Goal: Task Accomplishment & Management: Manage account settings

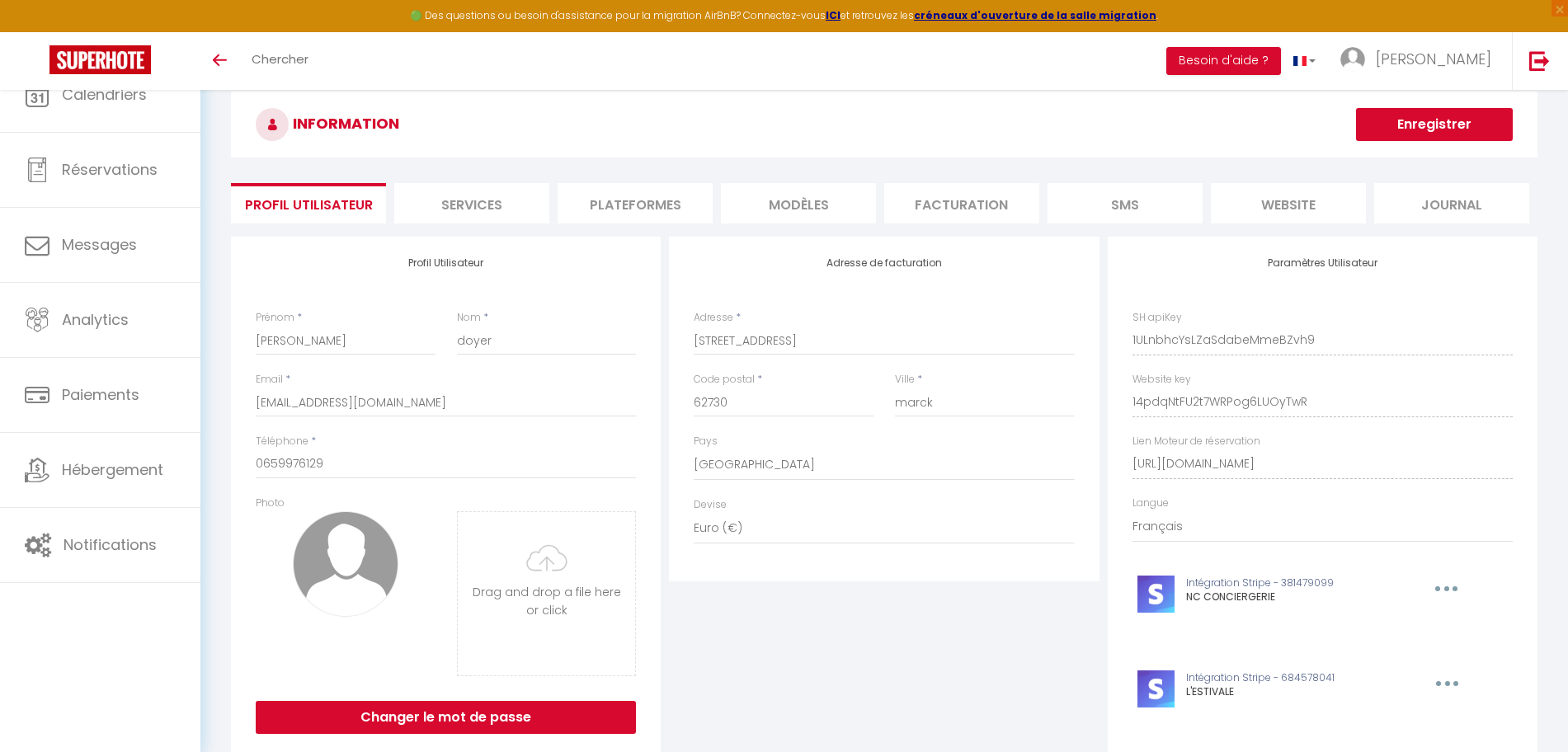
select select "28"
select select "fr"
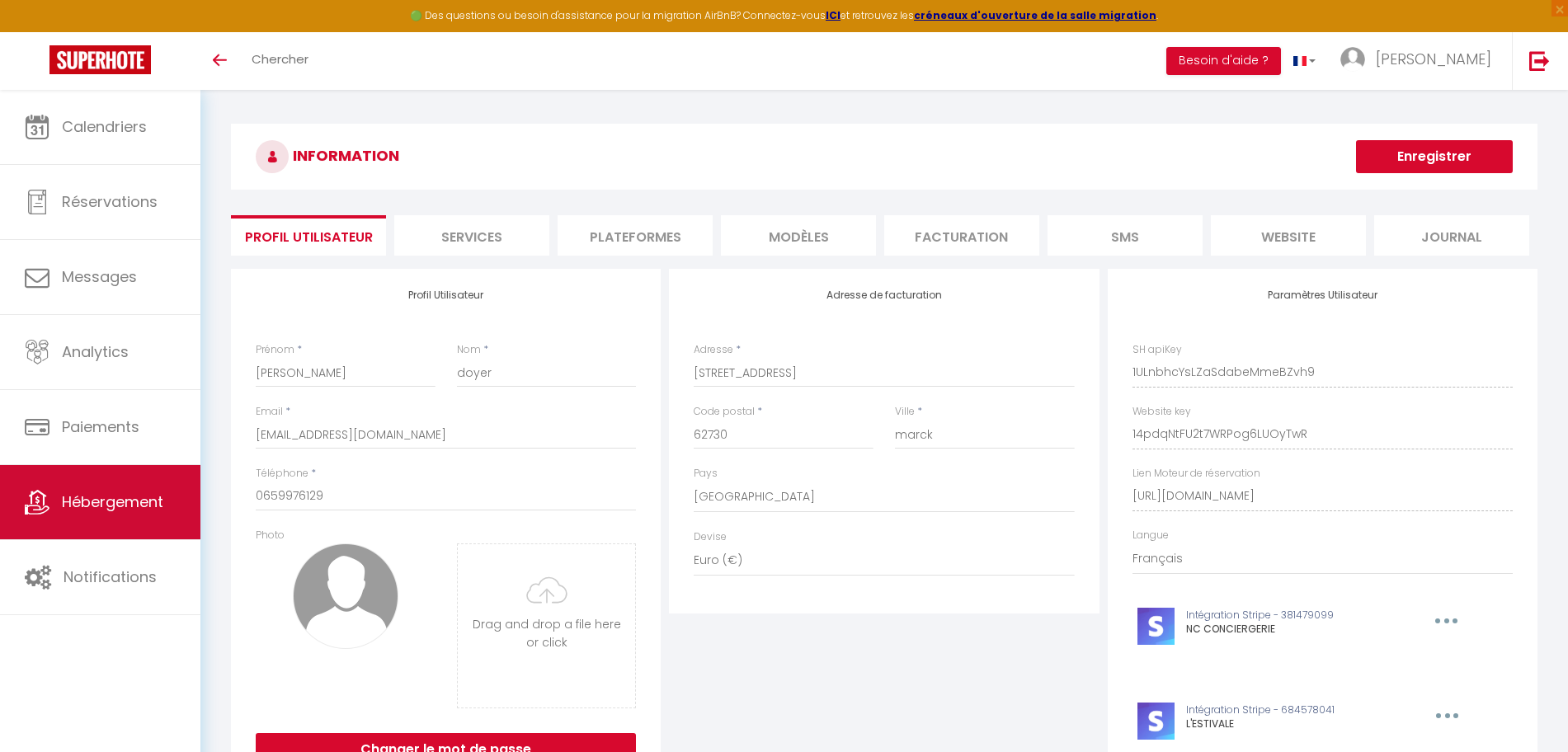
click at [116, 473] on link "Hébergement" at bounding box center [100, 502] width 201 height 74
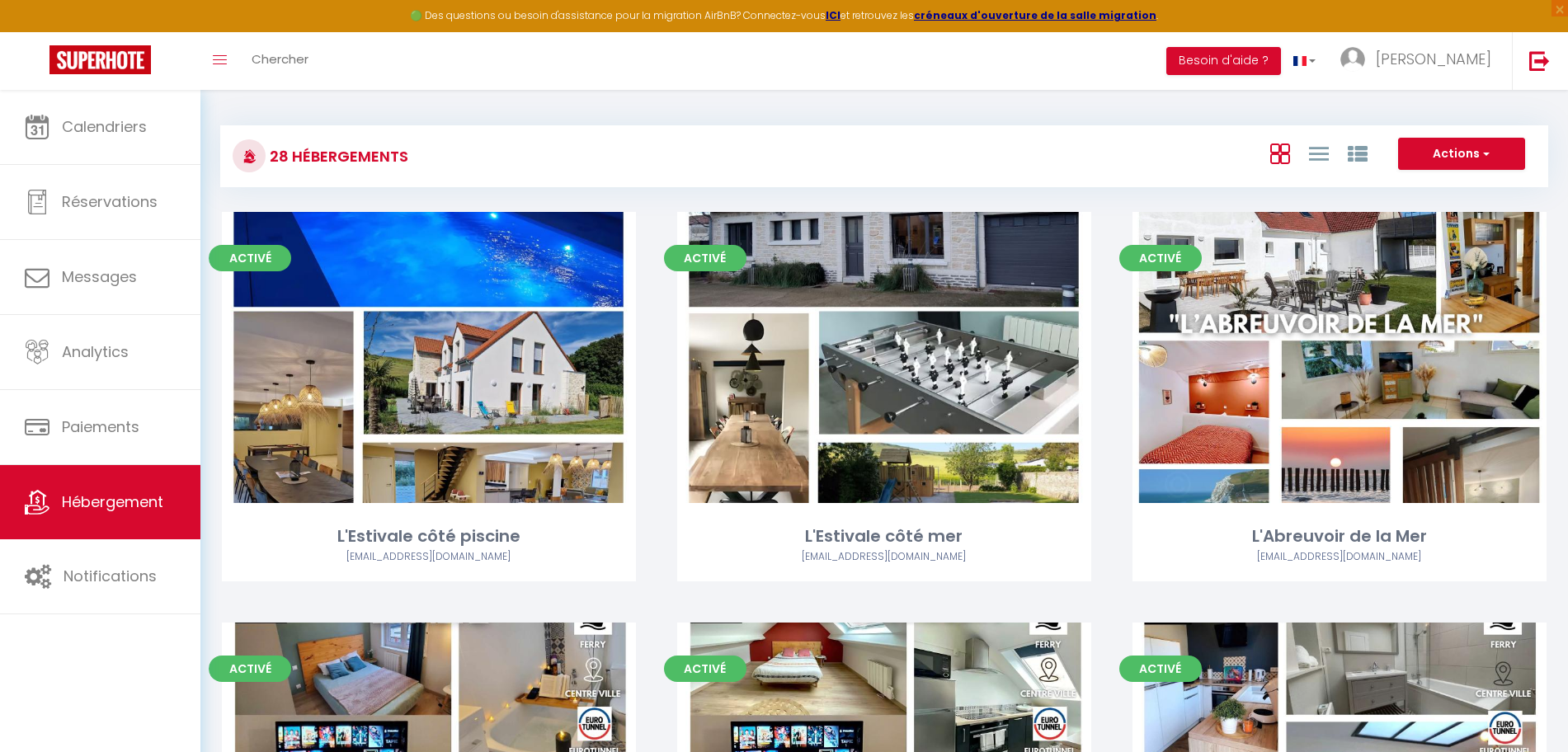
click at [718, 179] on div "28 Hébergements Actions Créer un Hébergement Nouveau groupe" at bounding box center [883, 157] width 1328 height 62
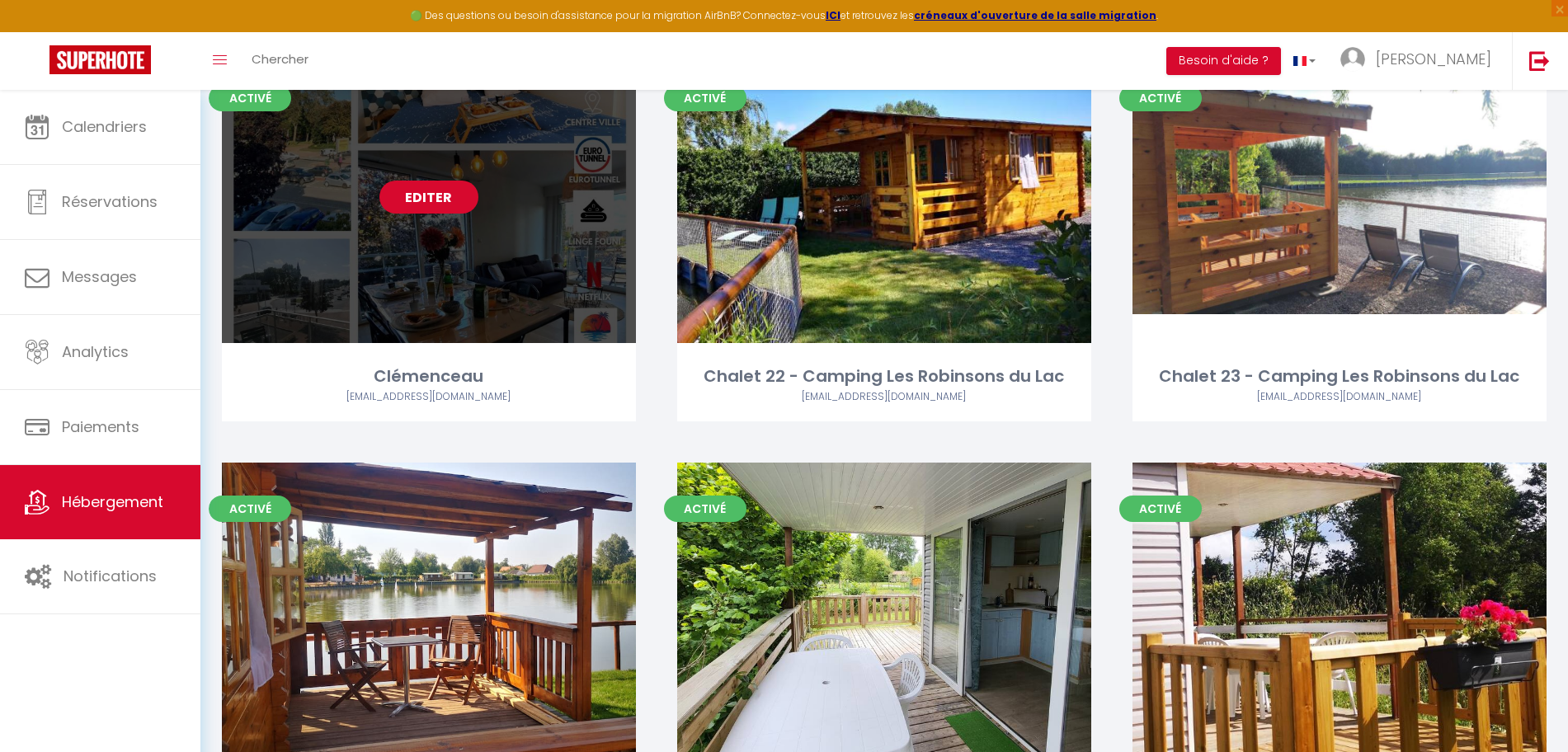
click at [443, 201] on link "Editer" at bounding box center [429, 197] width 99 height 33
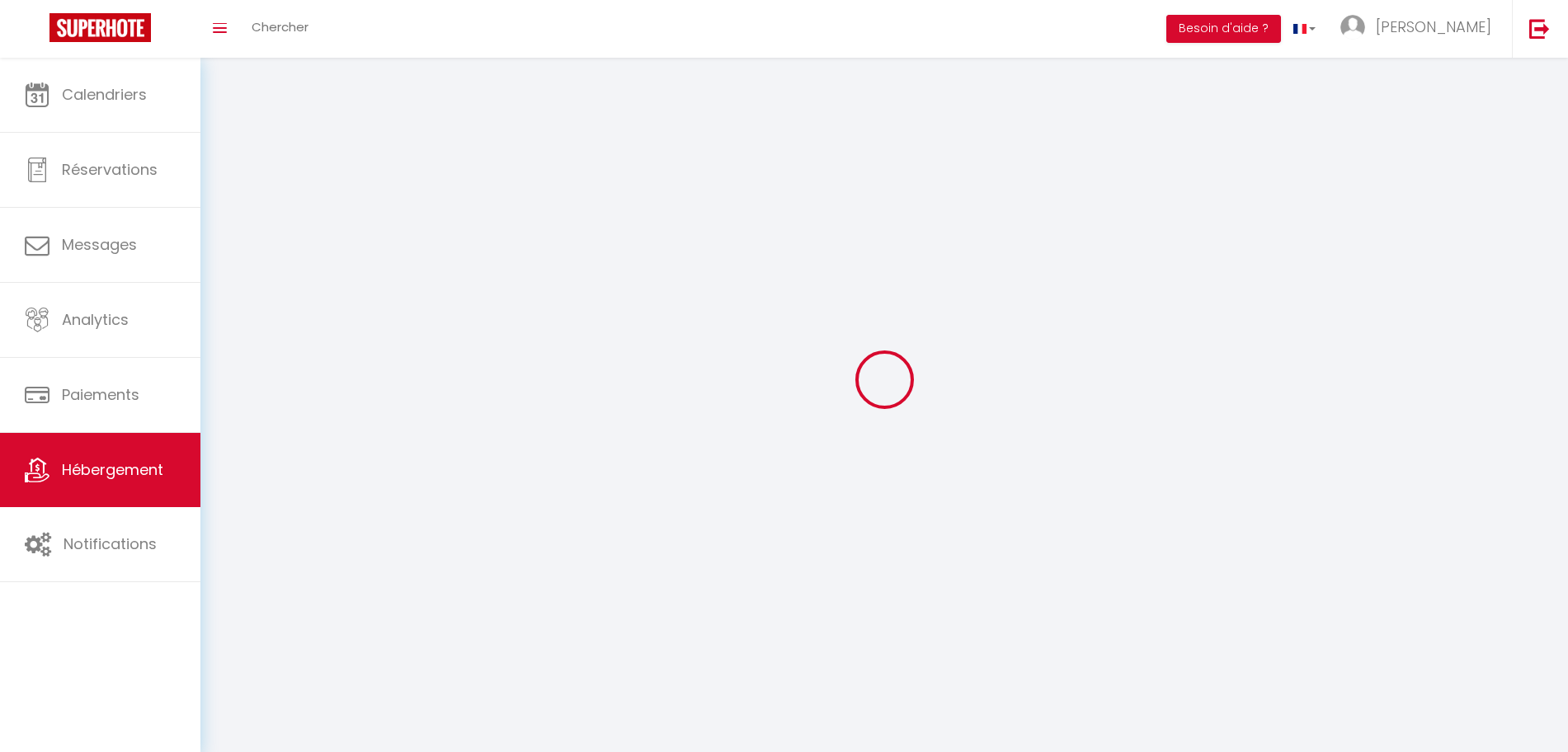
select select
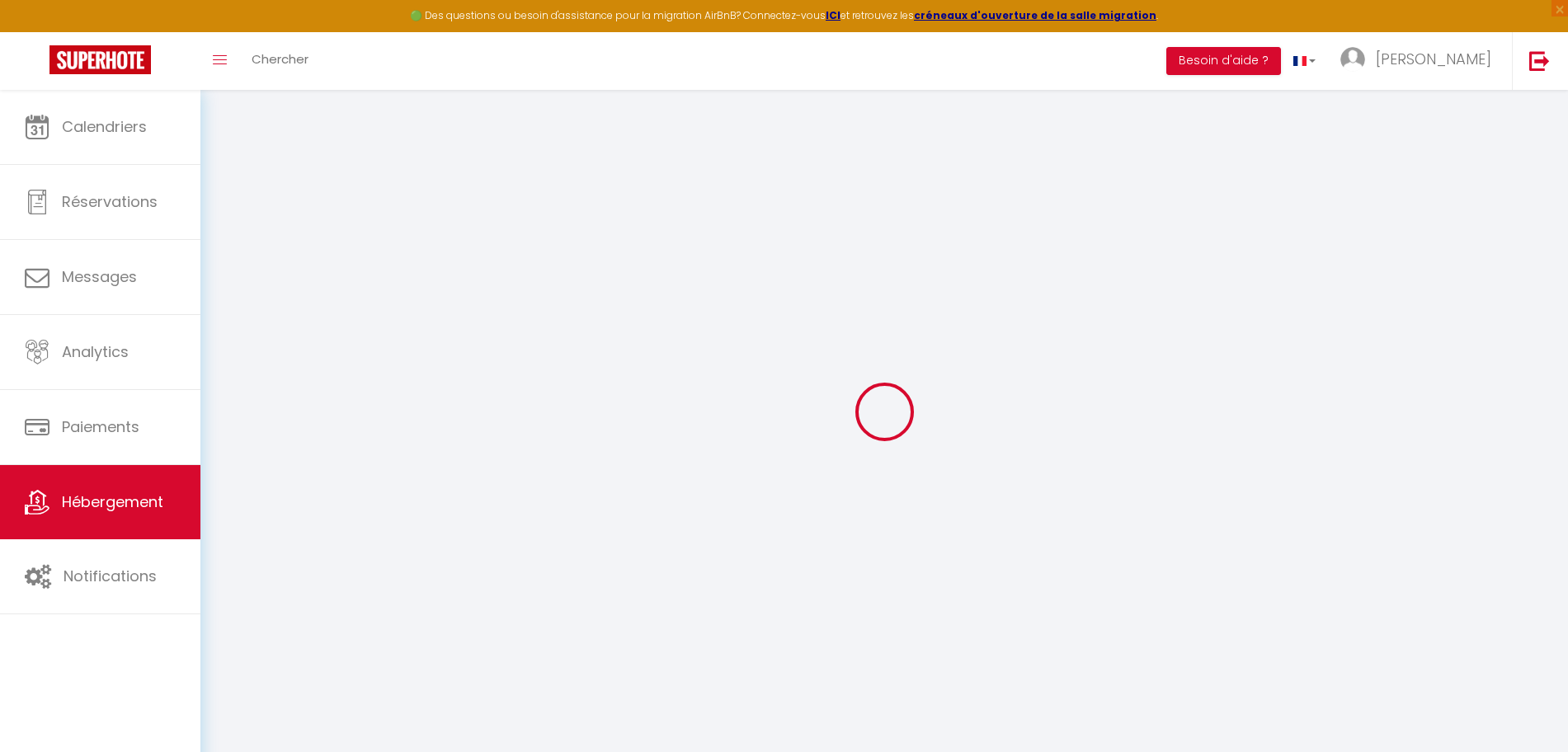
select select
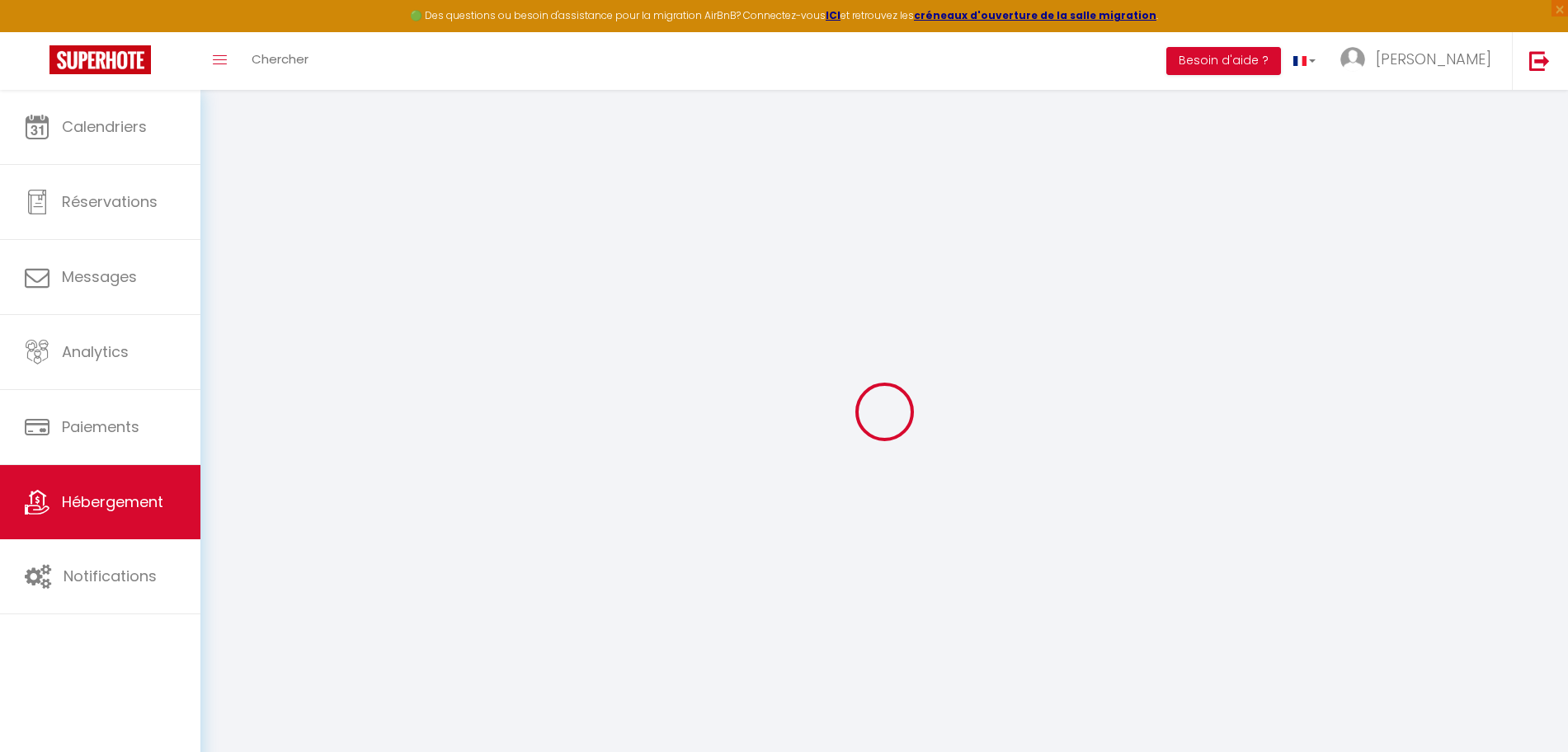
select select
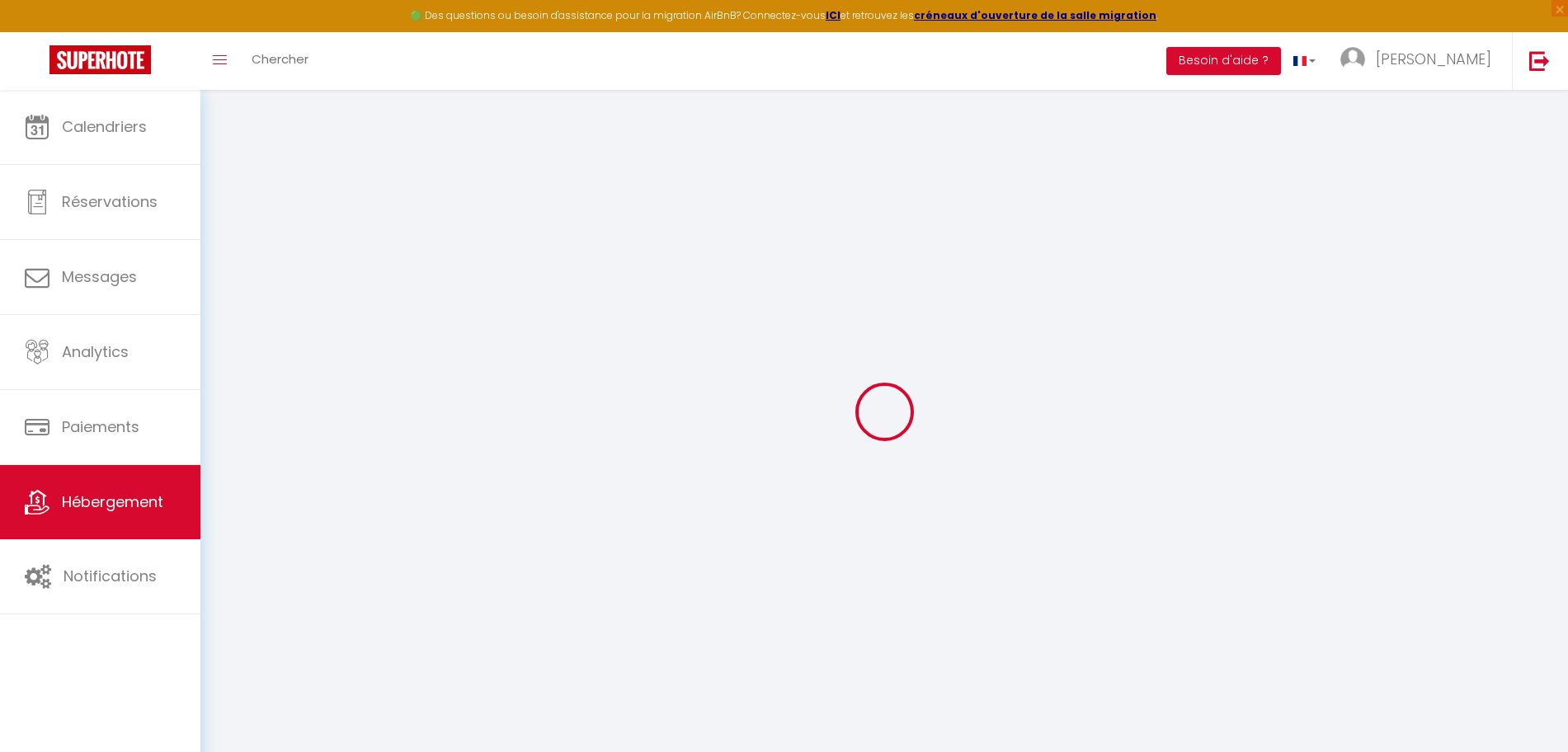
type input "[PERSON_NAME][EMAIL_ADDRESS][DOMAIN_NAME]"
type input "[EMAIL_ADDRESS][DOMAIN_NAME]"
type input "12595027"
select select "+ 15 %"
select select "+ 20 %"
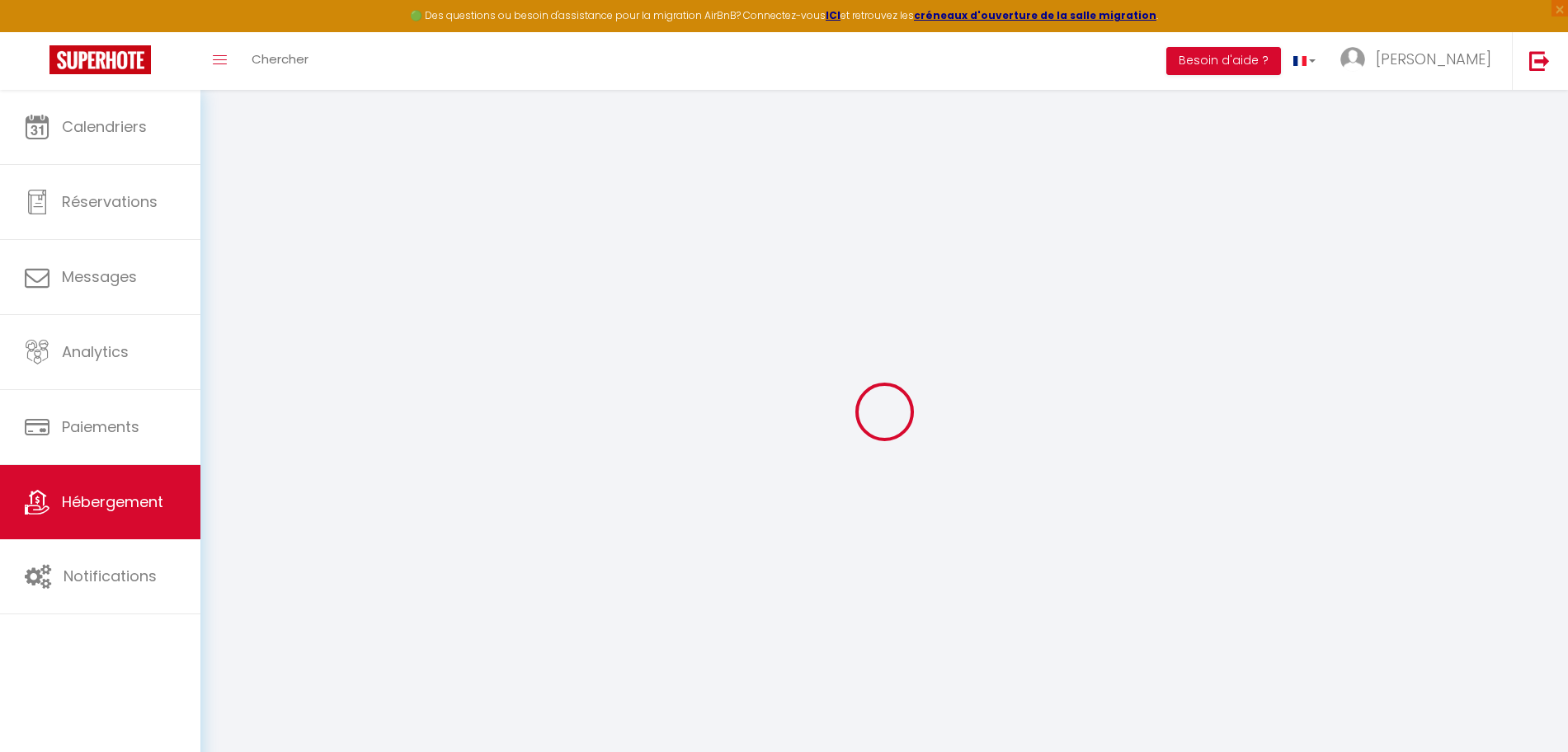
checkbox input "false"
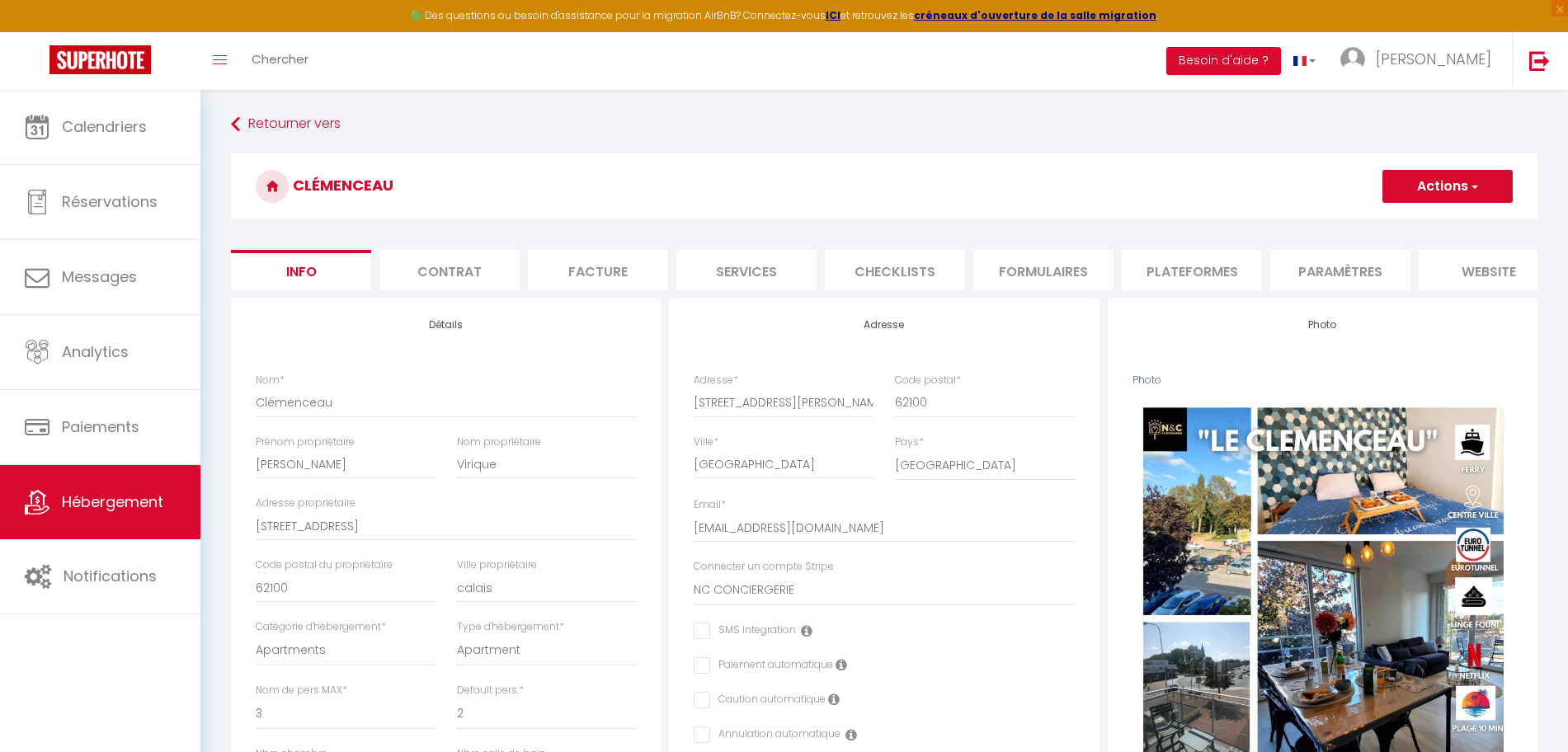
click at [1162, 267] on li "Plateformes" at bounding box center [1191, 270] width 140 height 40
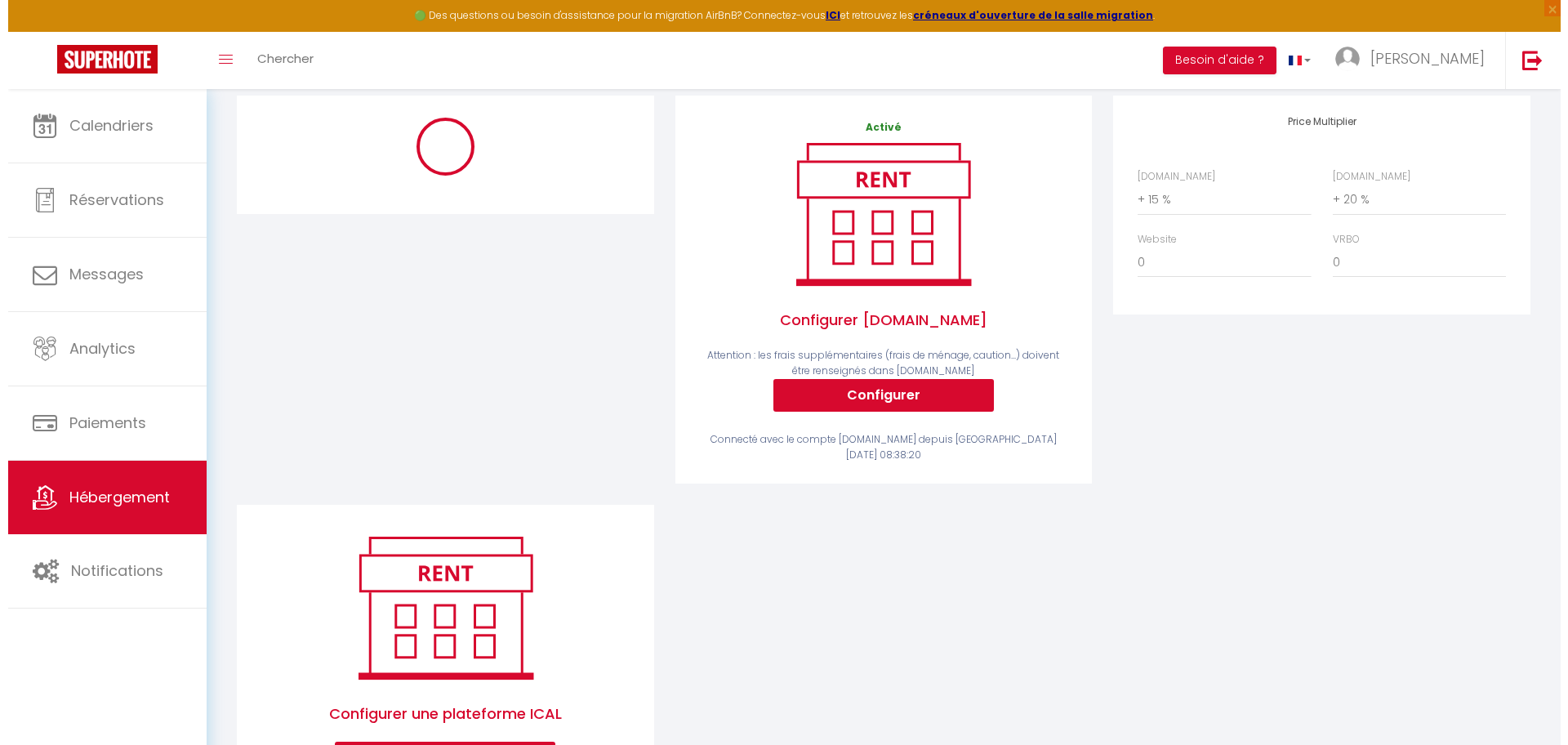
scroll to position [204, 0]
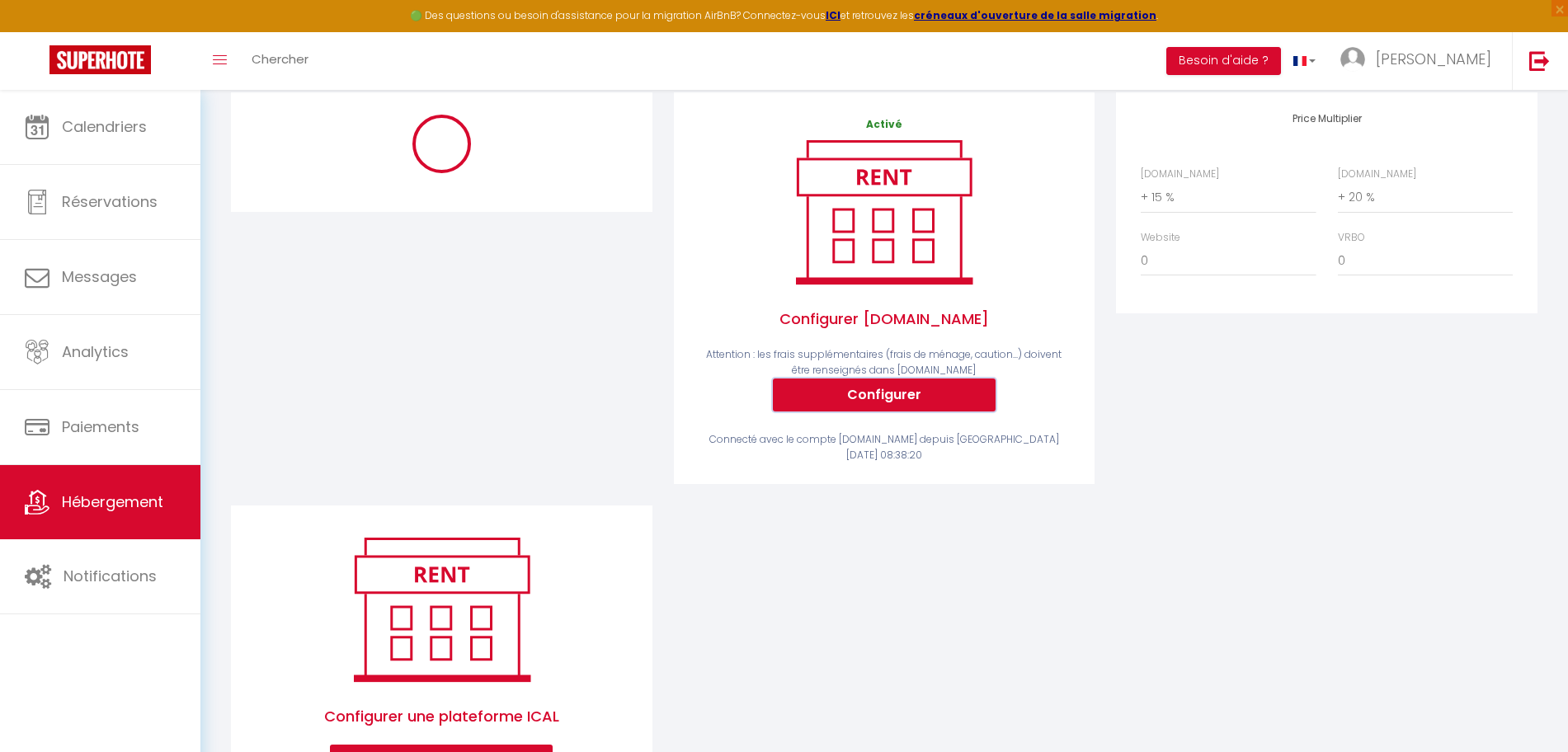
click at [853, 411] on button "Configurer" at bounding box center [883, 395] width 223 height 33
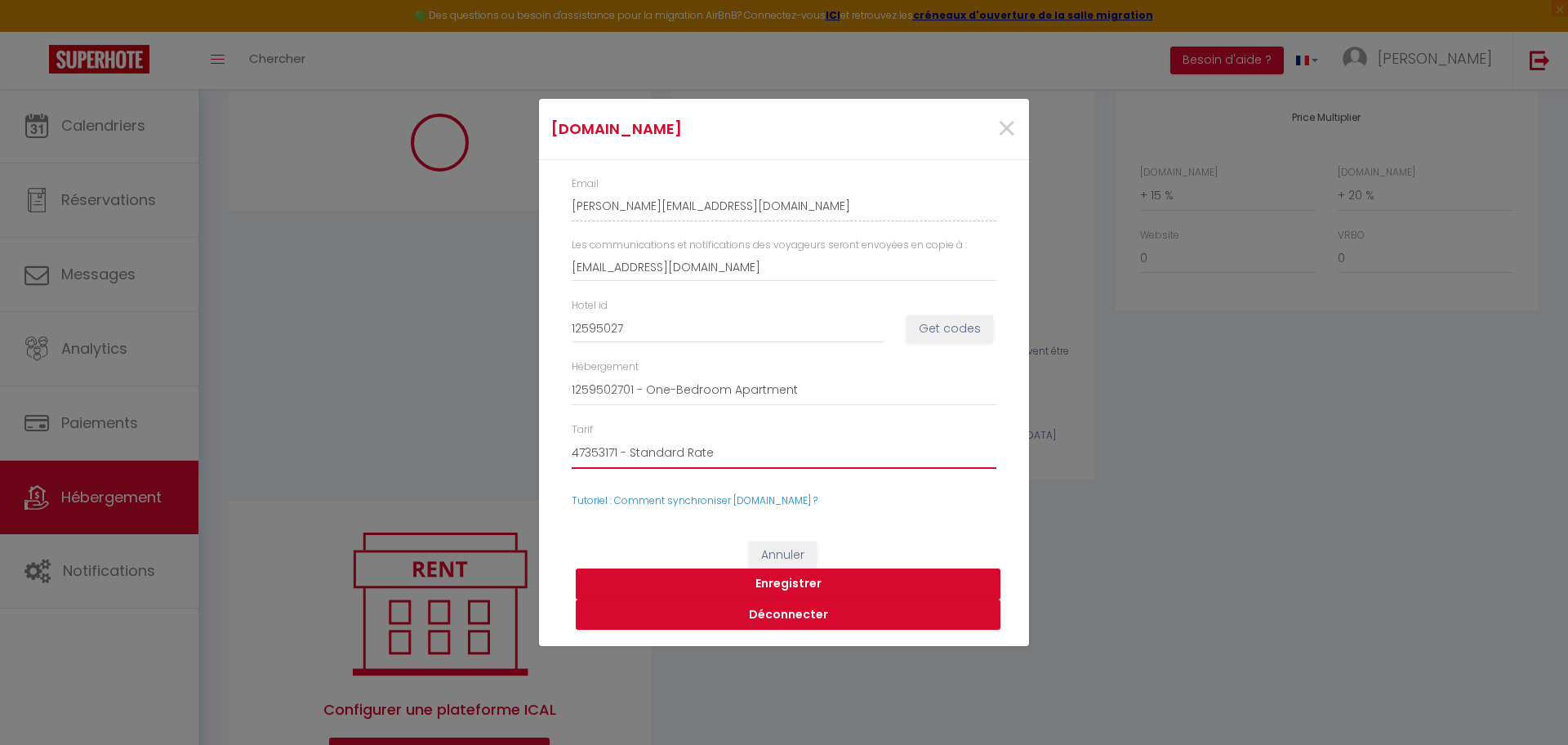
click at [778, 451] on select "47353171 - Standard Rate" at bounding box center [784, 453] width 425 height 31
select select "365"
select select "EUR"
select select
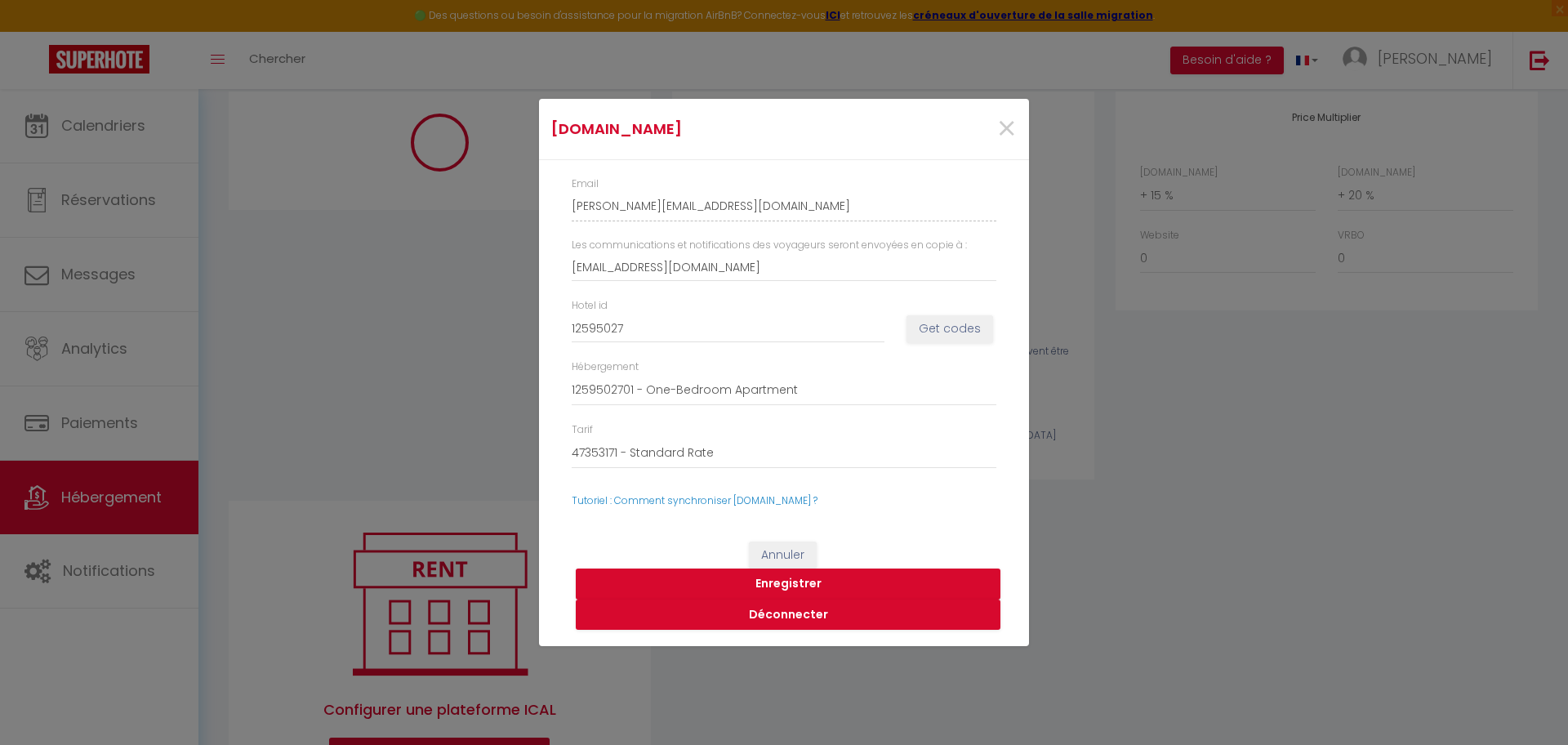
select select "14430-1074387464115452686"
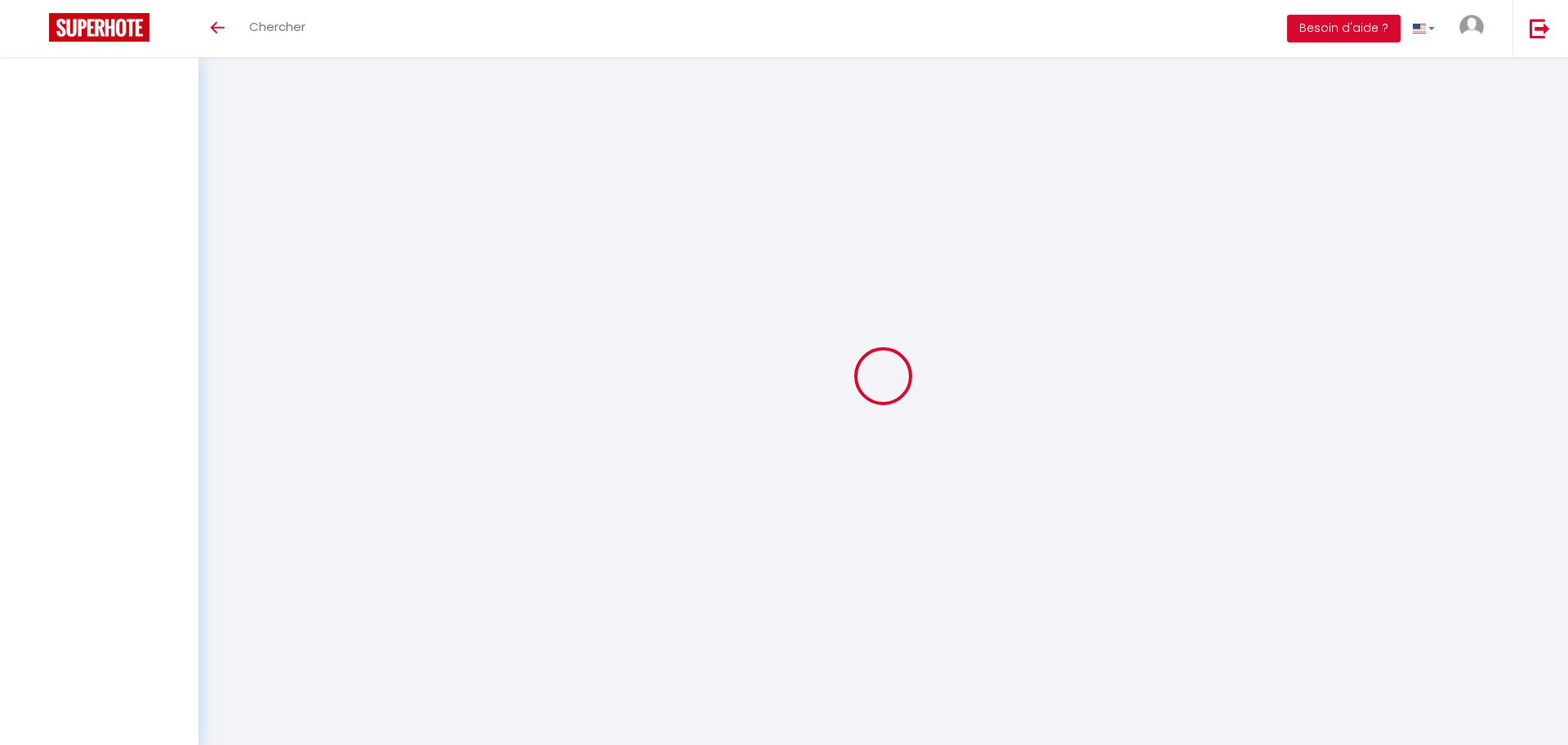
type input "[PERSON_NAME]"
type input "Castel"
type input "[EMAIL_ADDRESS][DOMAIN_NAME]"
type input "0688315264"
type input "[STREET_ADDRESS][PERSON_NAME]"
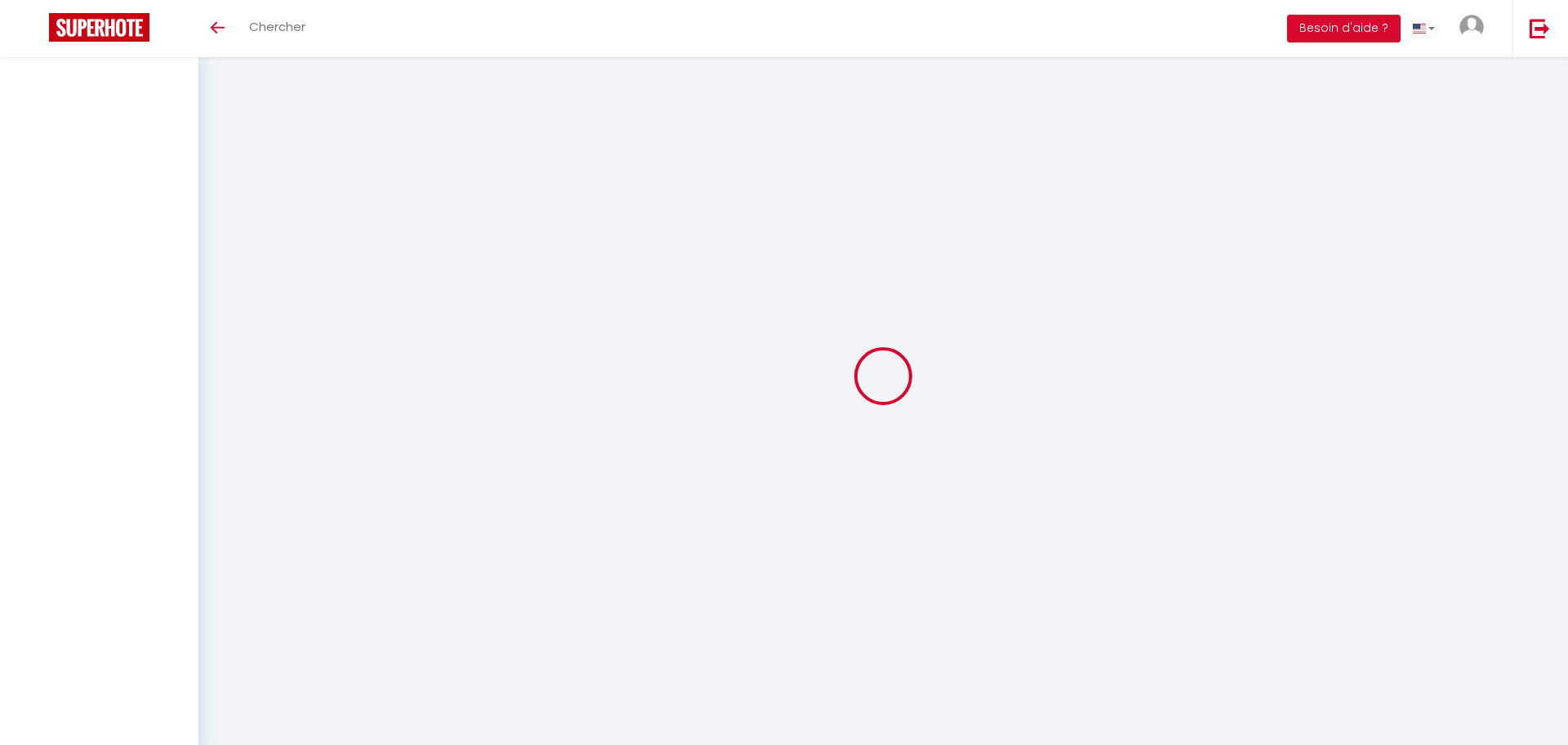
type input "33100"
type input "BORDEAUX"
type input "gRvGgOo1B3EAyElm6OeJx98s7"
type input "x77YdClwrrov37zRY9cJYlHN8"
type input "gRvGgOo1B3EAyElm6OeJx98s7"
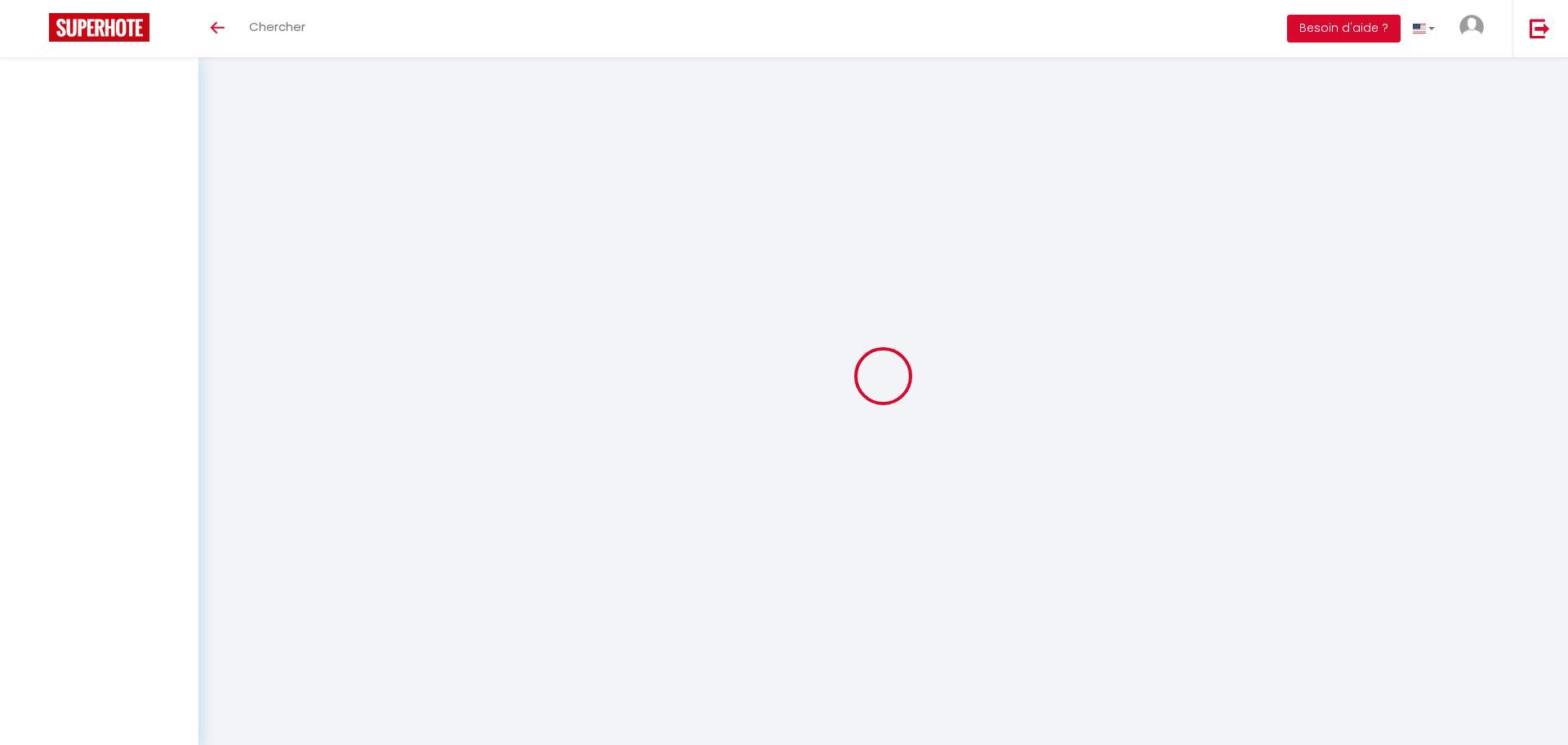
type input "x77YdClwrrov37zRY9cJYlHN8"
type input "https://app.superhote.com/#/get-available-rentals/x77YdClwrrov37zRY9cJYlHN8"
select select "28"
select select "fr"
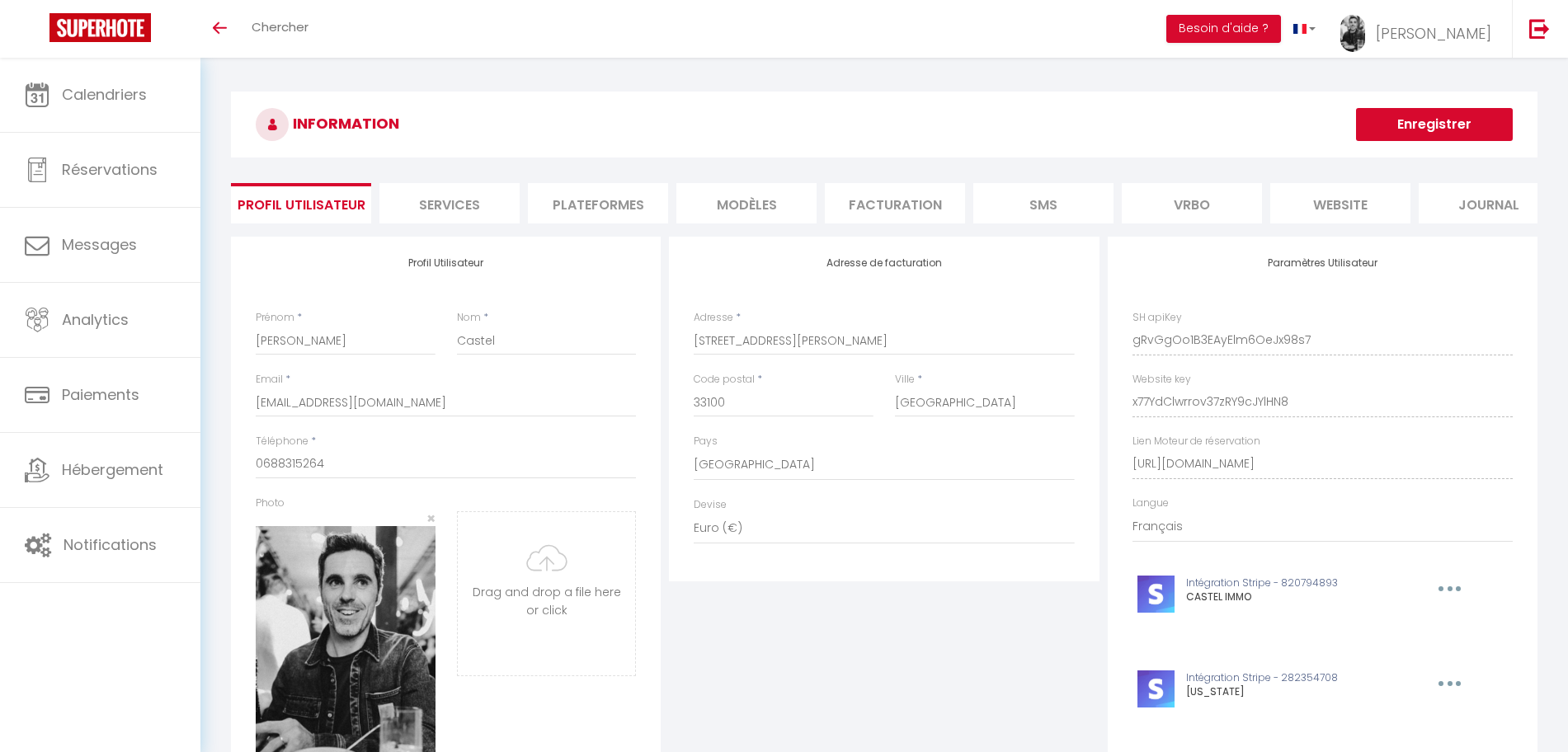
click at [621, 198] on li "Plateformes" at bounding box center [598, 203] width 140 height 40
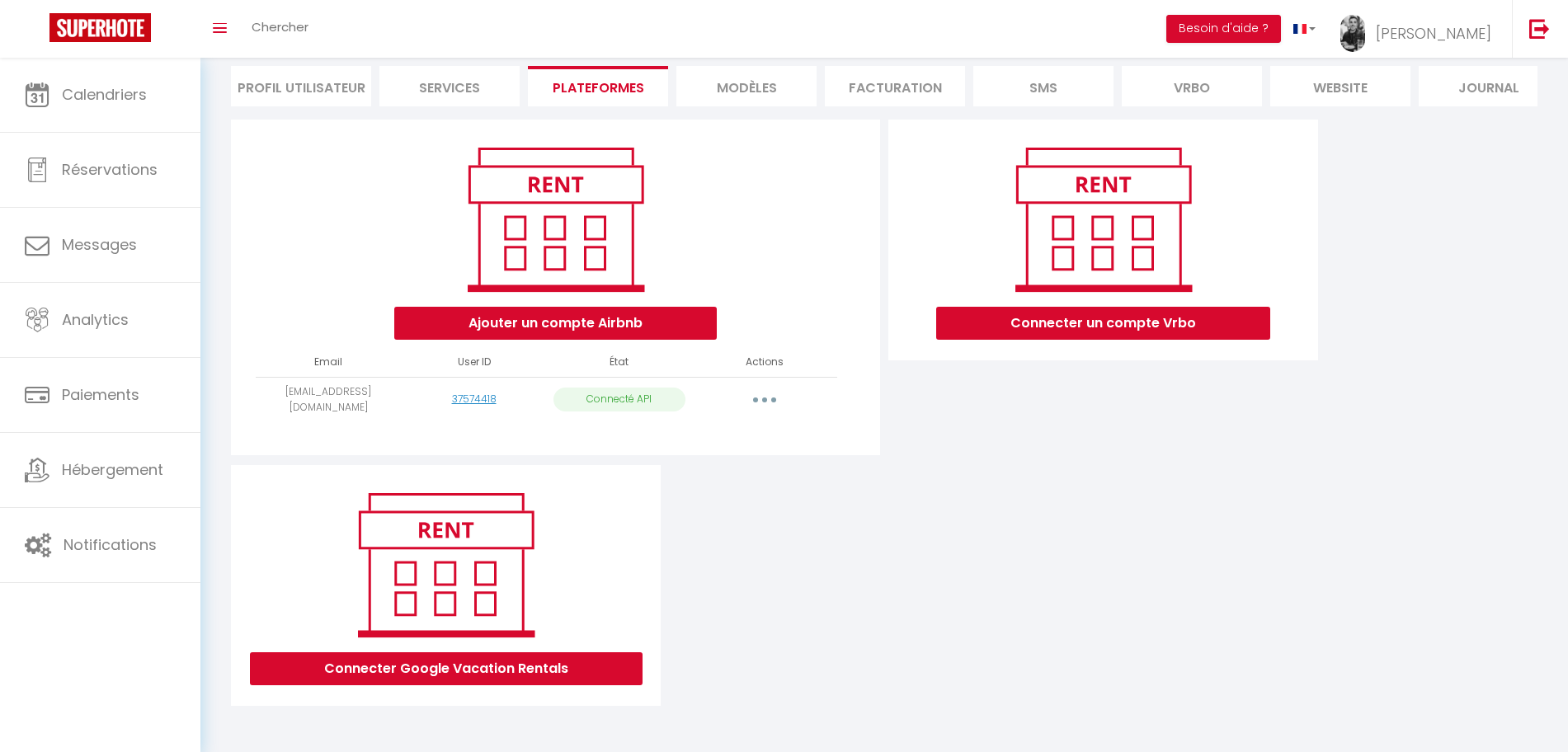
click at [774, 398] on button "button" at bounding box center [764, 399] width 46 height 27
click at [719, 441] on link "Importer les appartements" at bounding box center [691, 437] width 182 height 28
select select "50136"
select select "52107"
select select "73872"
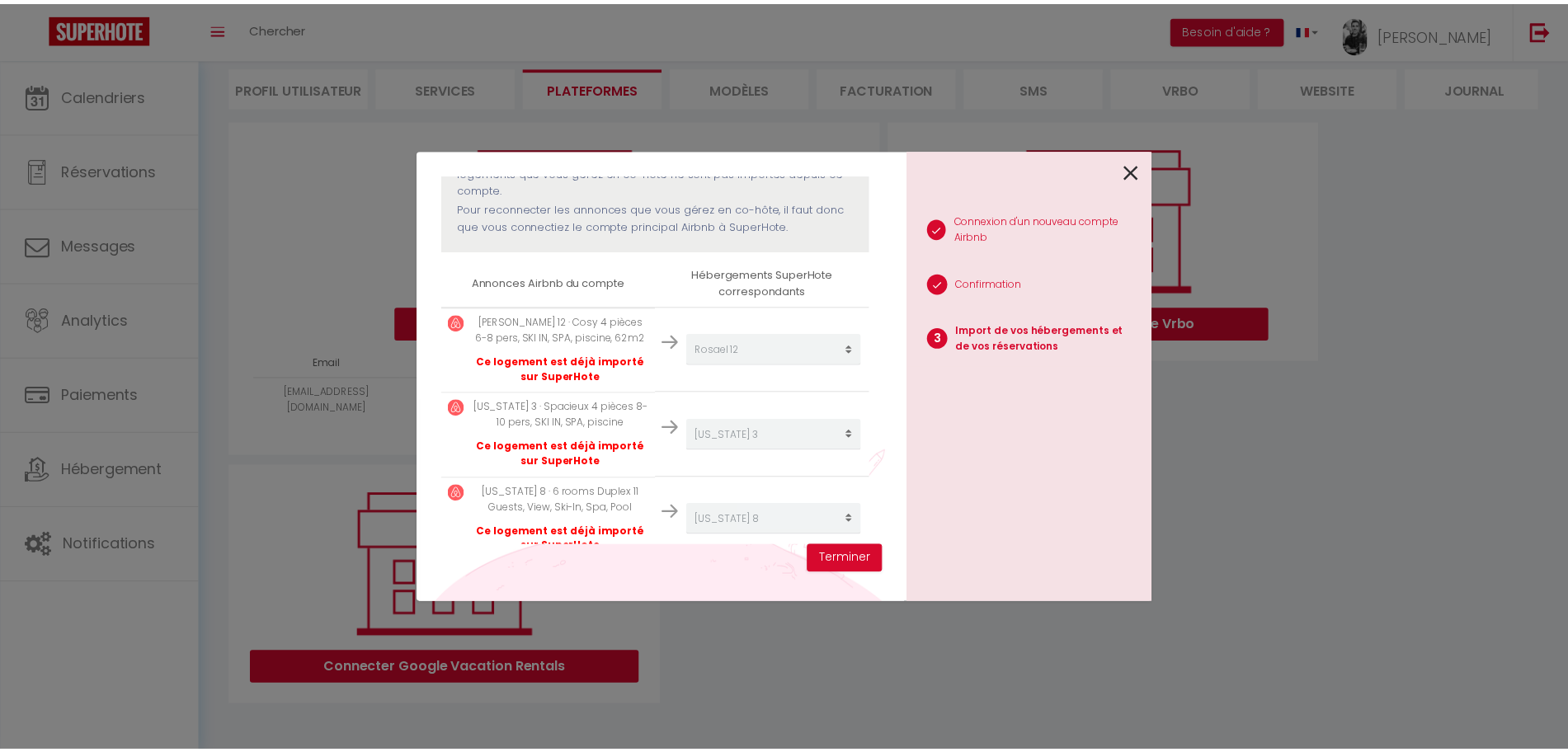
scroll to position [235, 0]
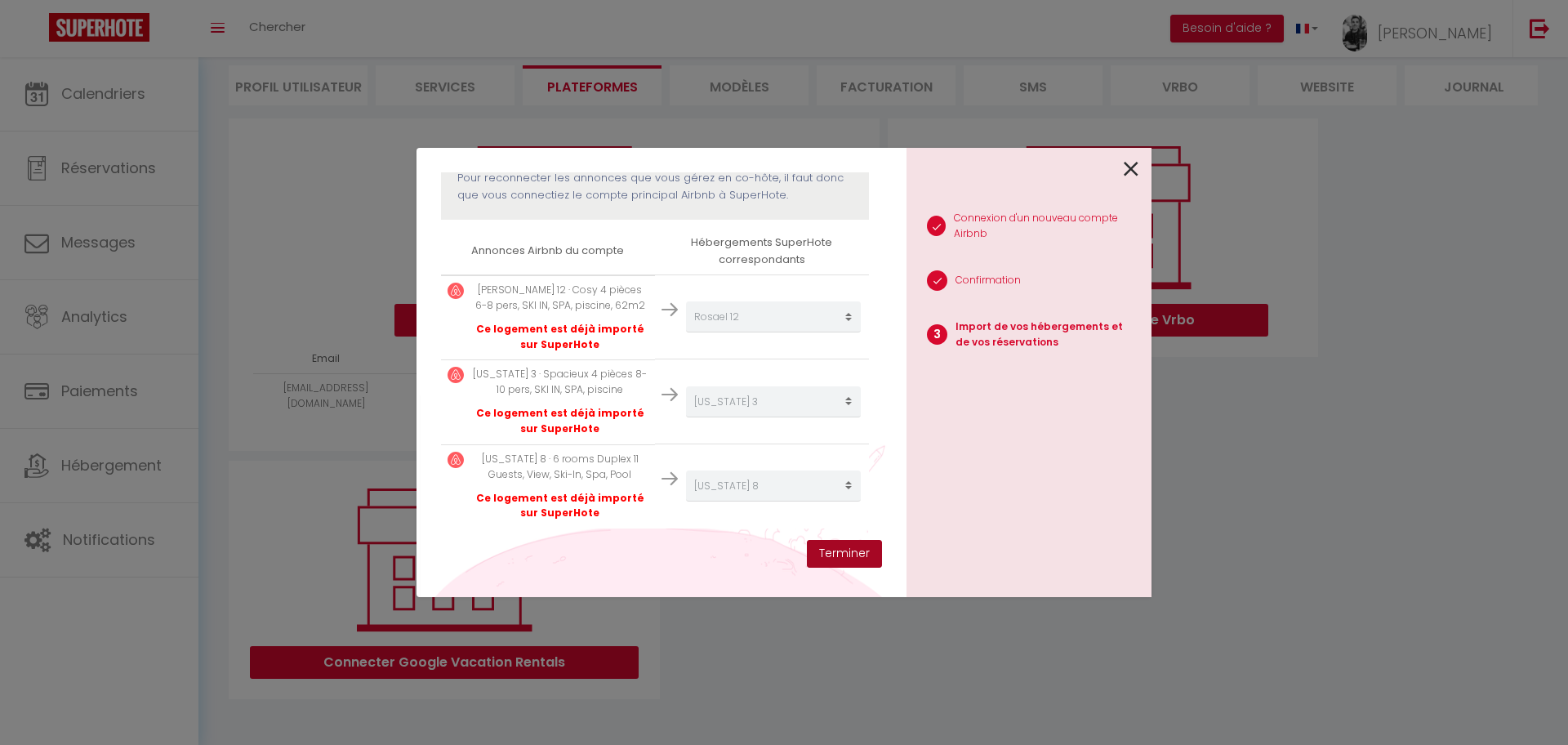
click at [837, 552] on button "Terminer" at bounding box center [844, 554] width 75 height 28
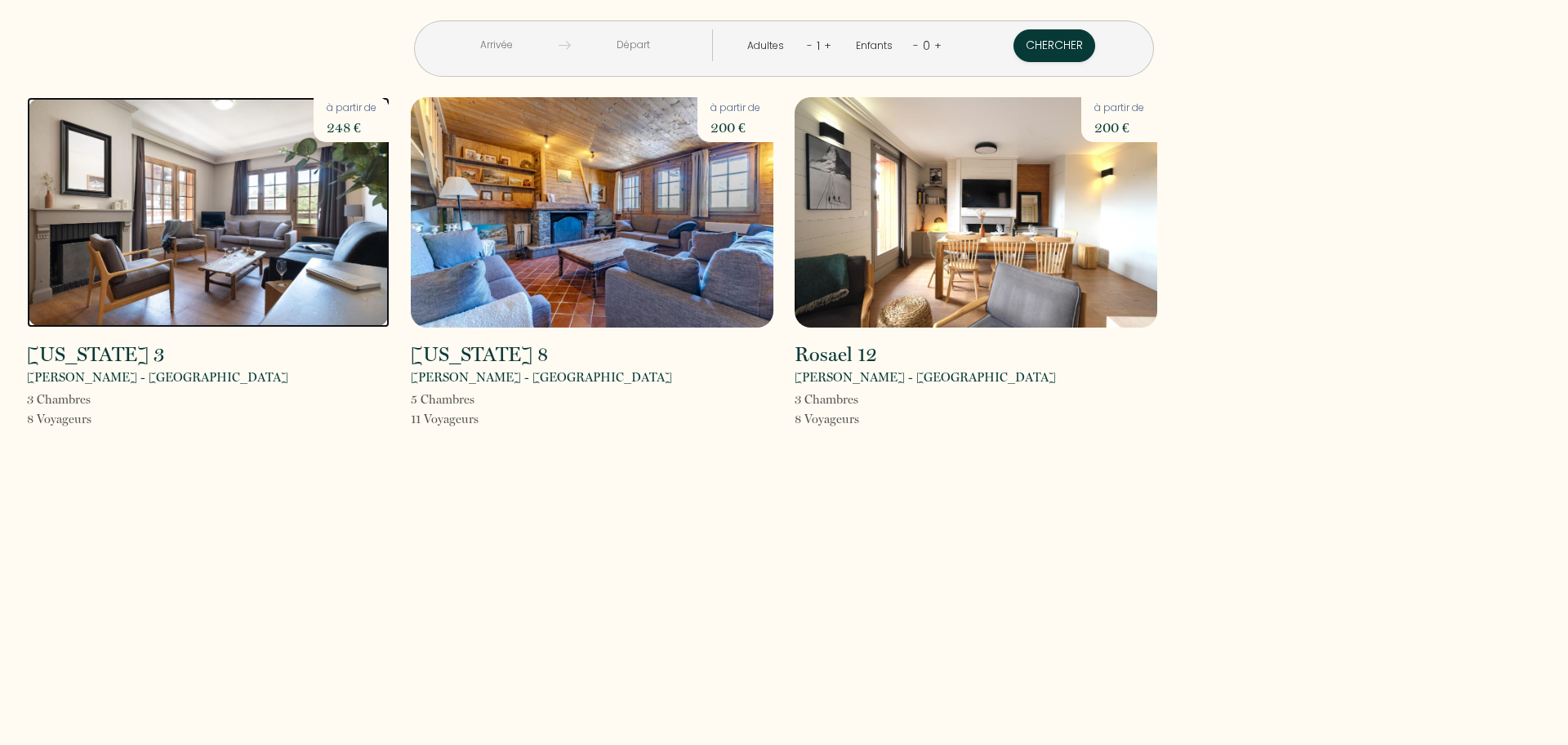
click at [264, 277] on img at bounding box center [209, 212] width 363 height 230
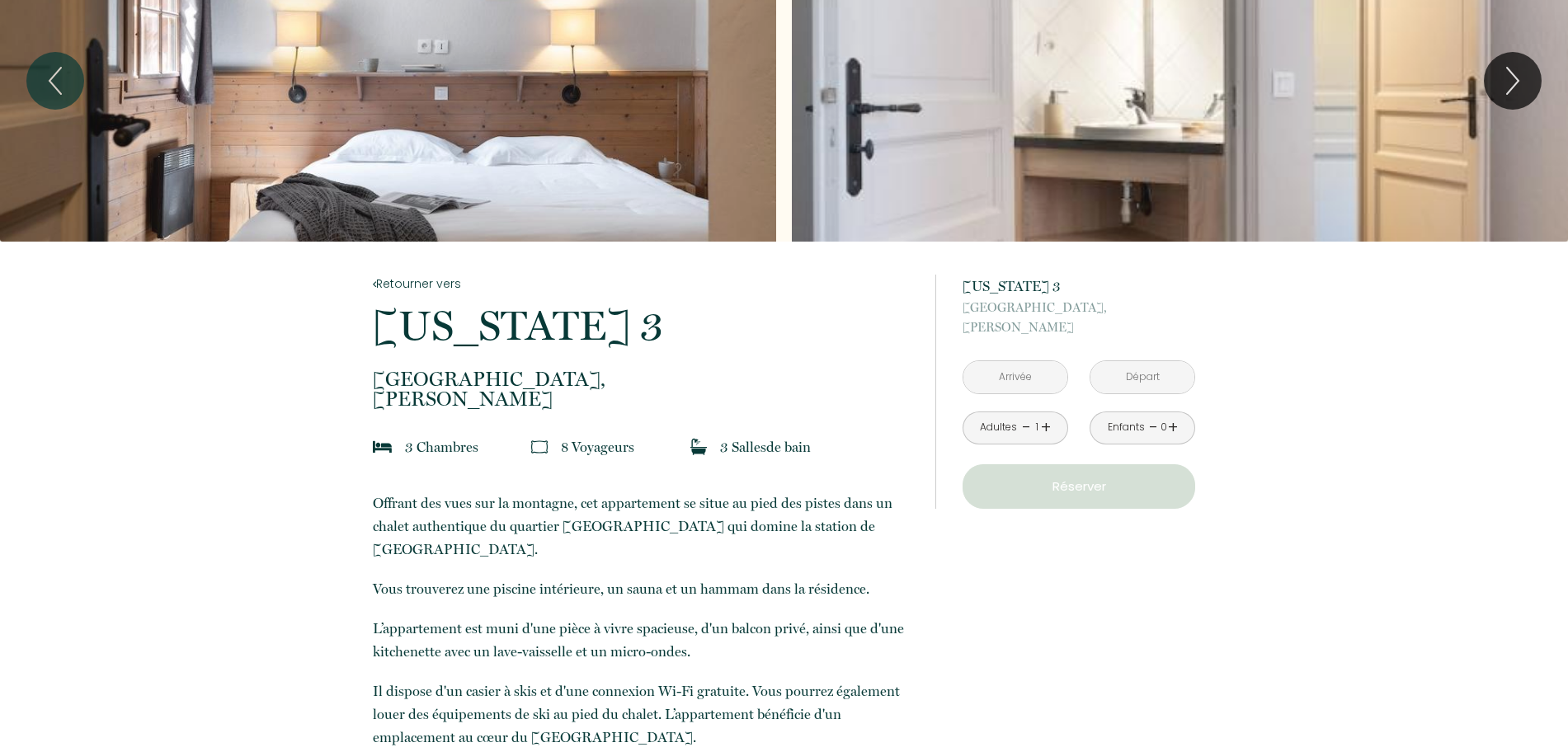
scroll to position [206, 0]
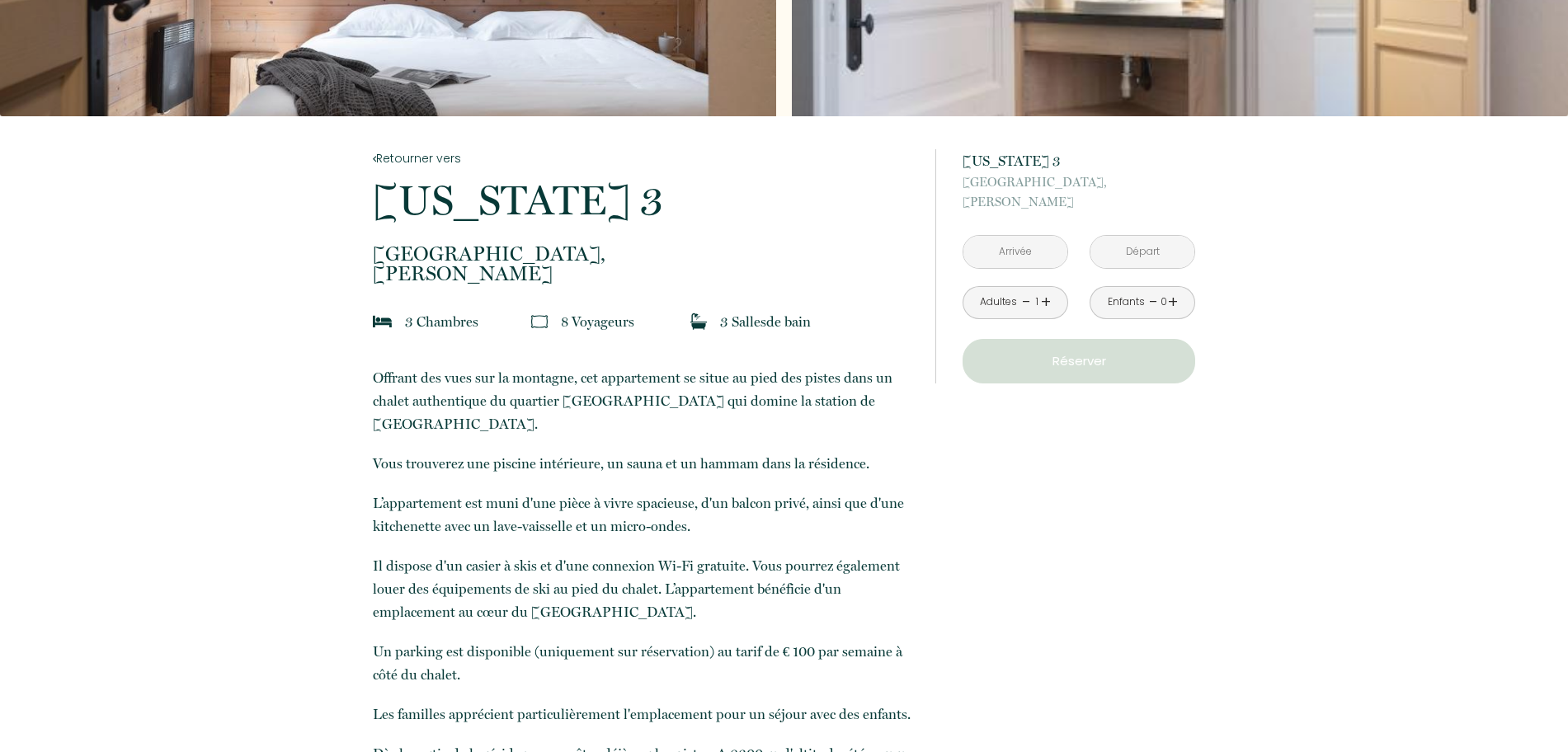
click at [1016, 263] on input "text" at bounding box center [1014, 251] width 104 height 32
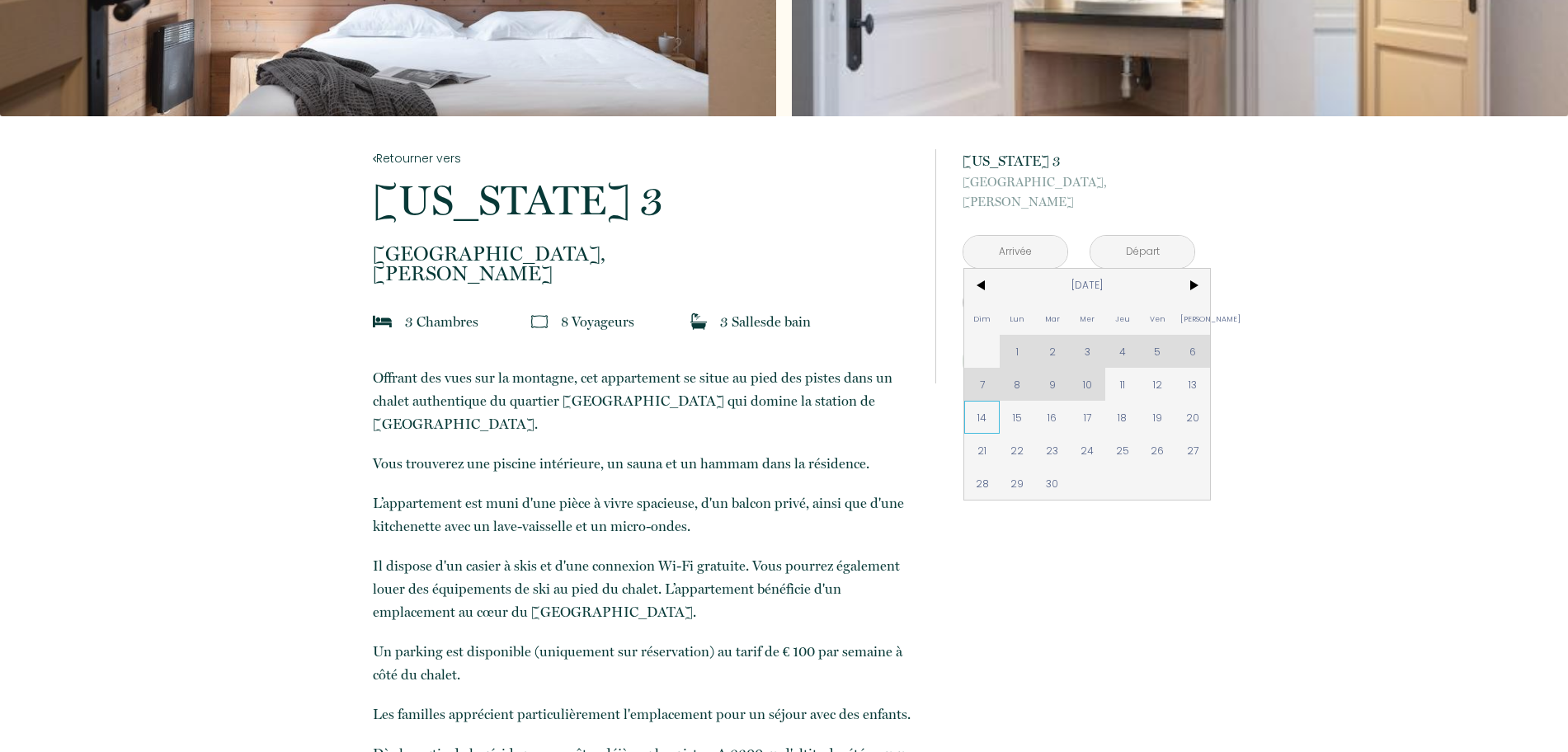
click at [974, 417] on span "14" at bounding box center [981, 417] width 36 height 33
type input "Dim 14 Sep 2025"
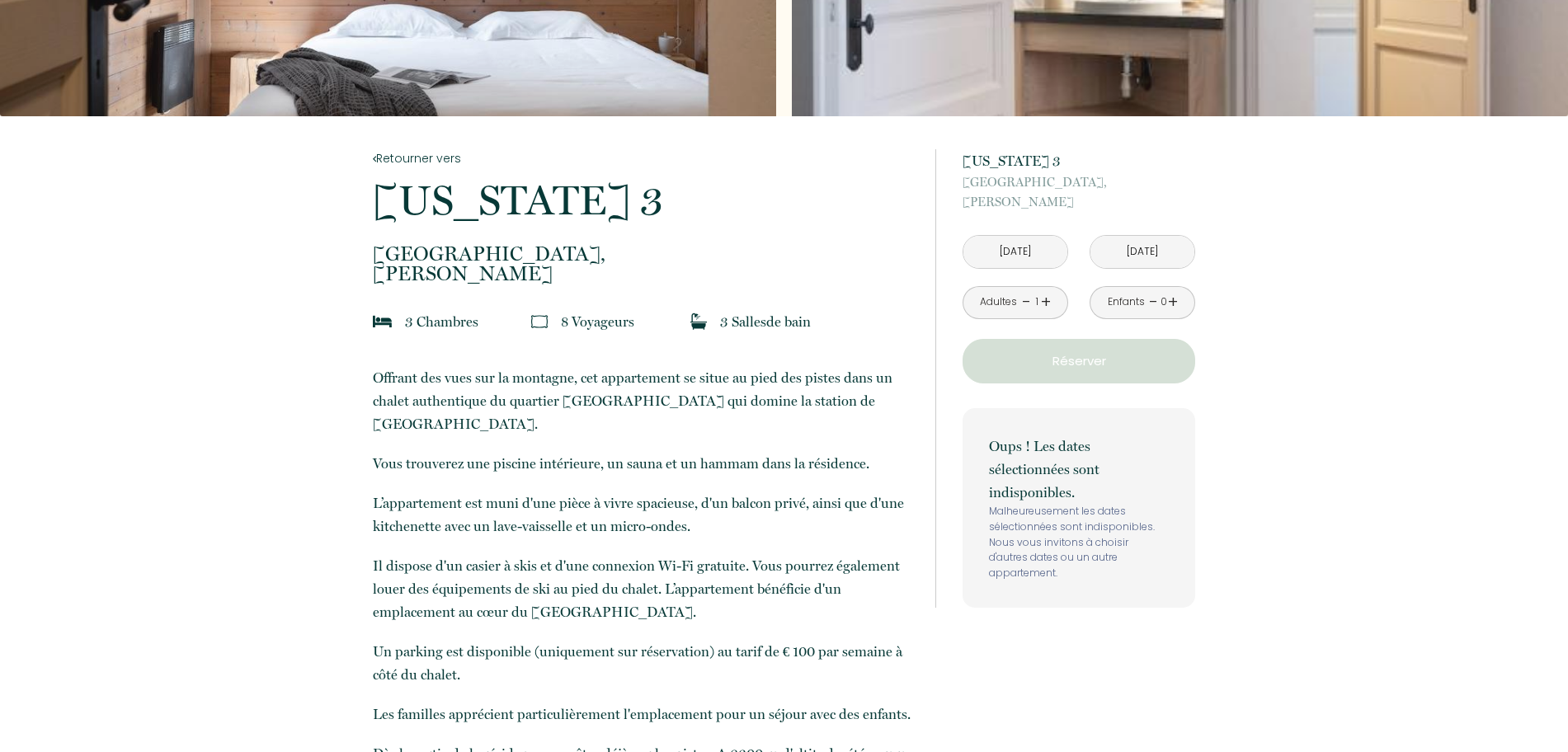
click at [1146, 253] on input "Lun 15 Sep 2025" at bounding box center [1142, 251] width 104 height 32
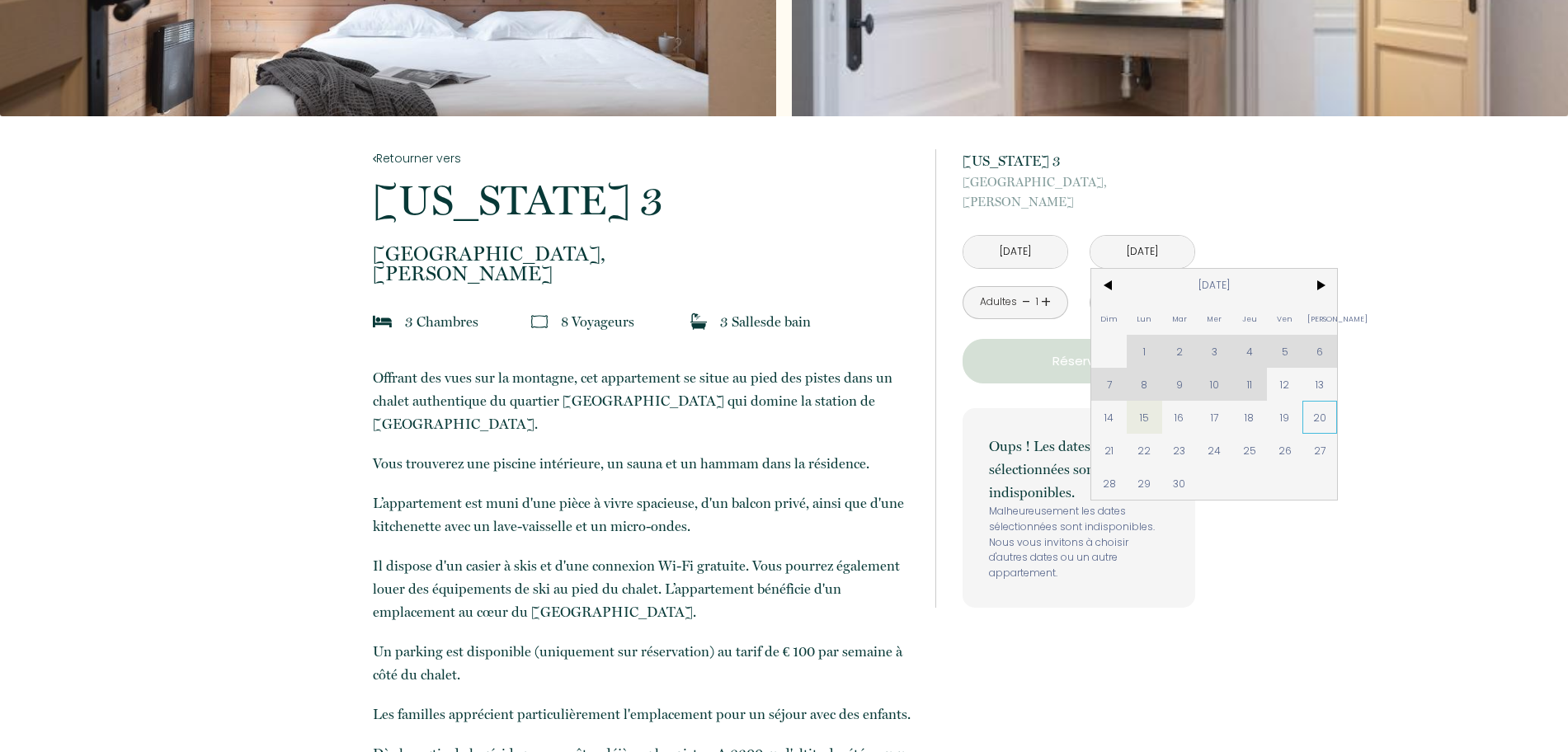
click at [1315, 422] on span "20" at bounding box center [1320, 417] width 36 height 33
type input "Sam 20 Sep 2025"
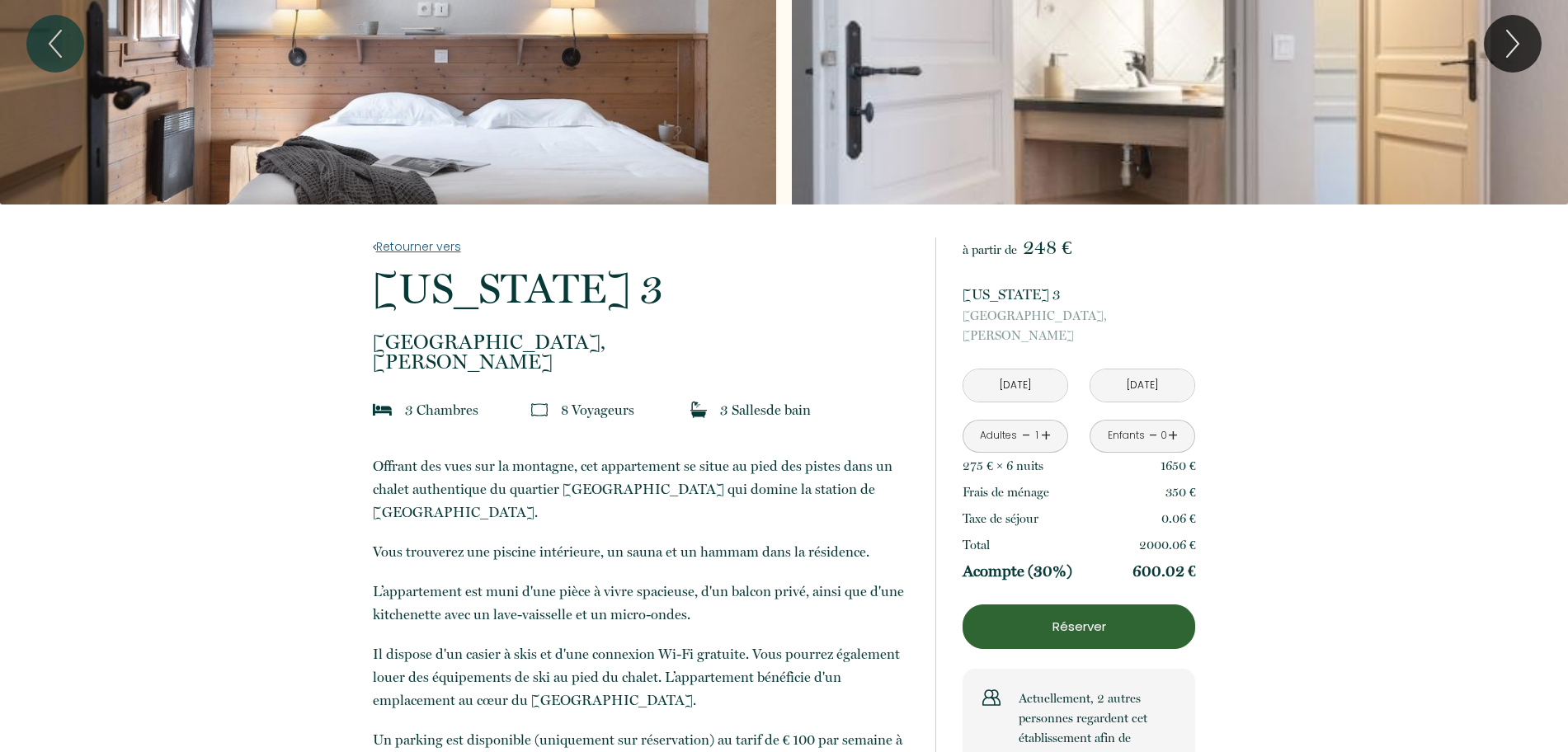
scroll to position [0, 0]
